Goal: Information Seeking & Learning: Learn about a topic

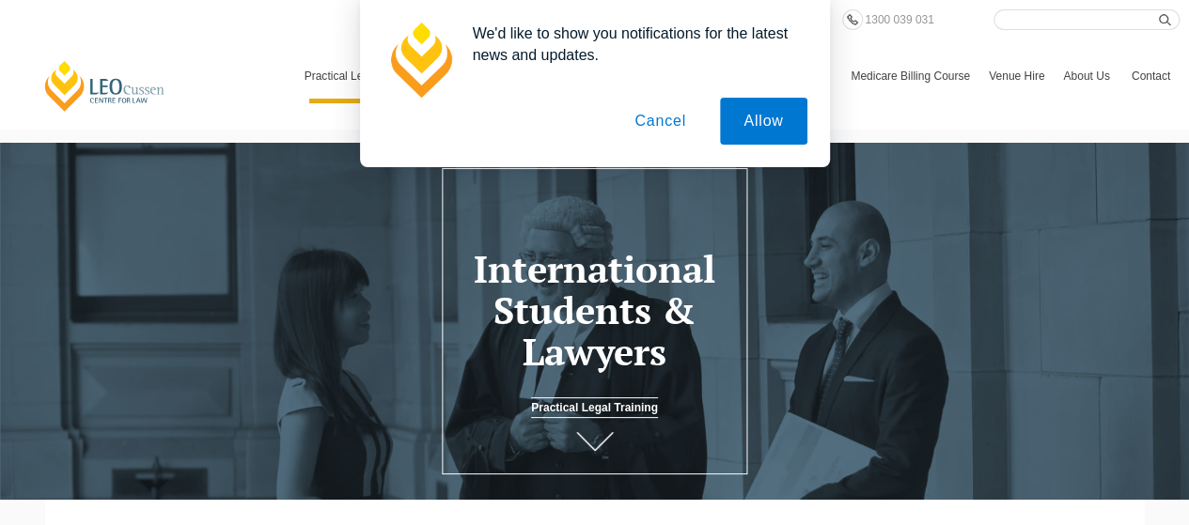
click at [667, 127] on button "Cancel" at bounding box center [660, 121] width 99 height 47
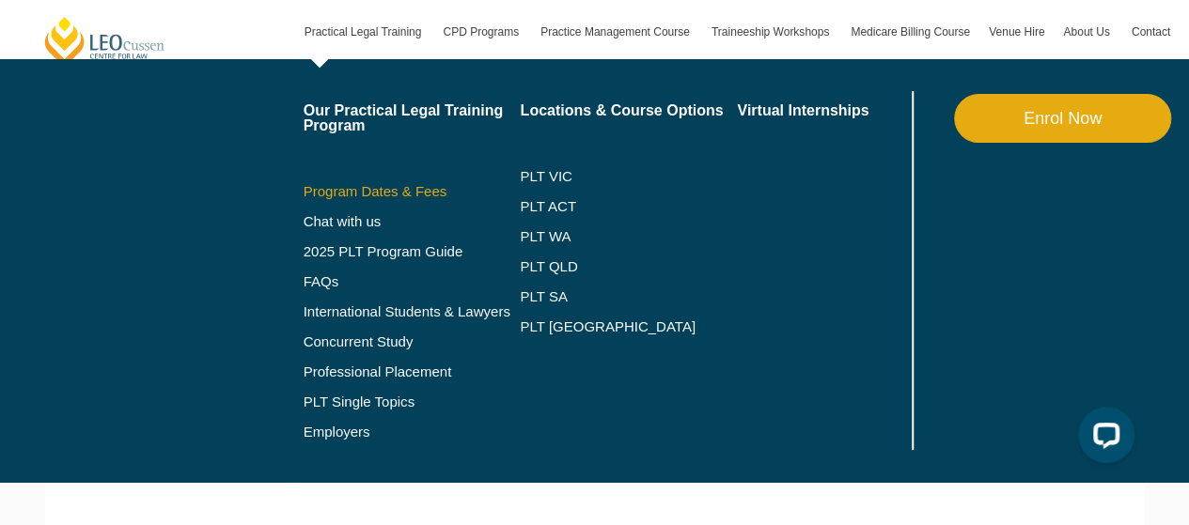
scroll to position [2443, 0]
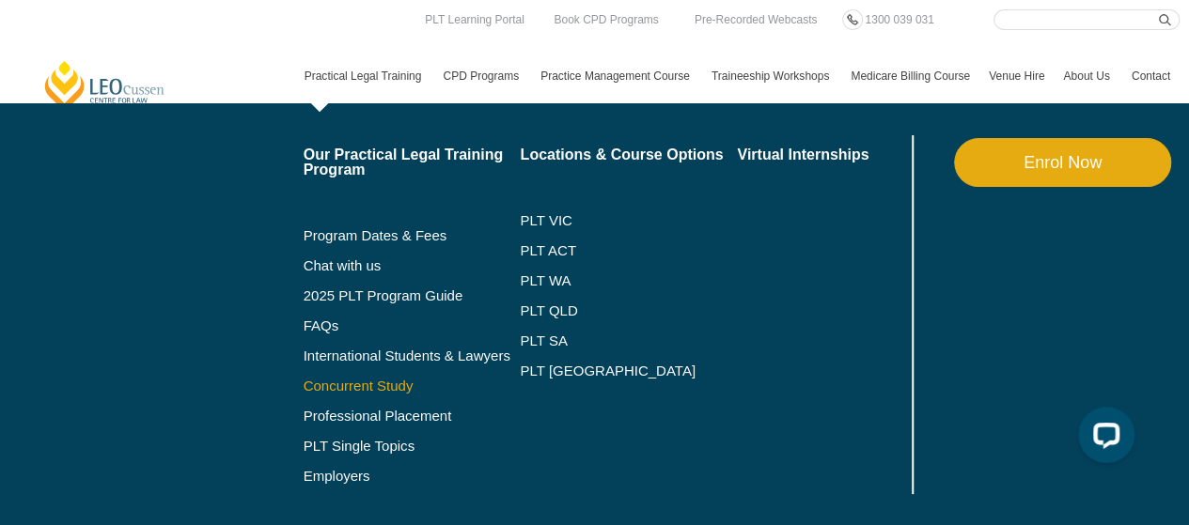
click at [403, 381] on link "Concurrent Study" at bounding box center [412, 386] width 217 height 15
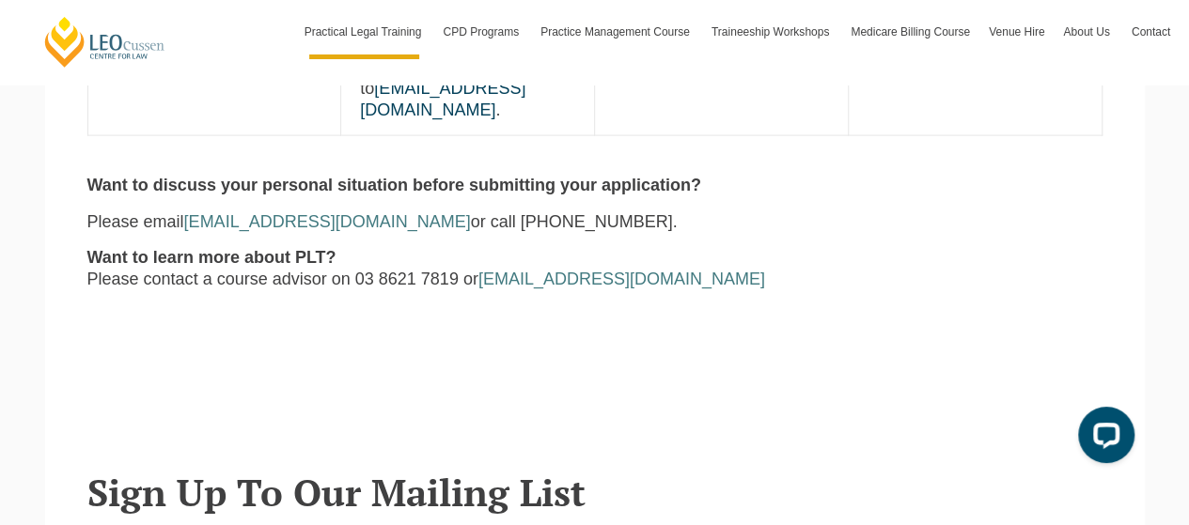
scroll to position [2010, 0]
